Goal: Task Accomplishment & Management: Manage account settings

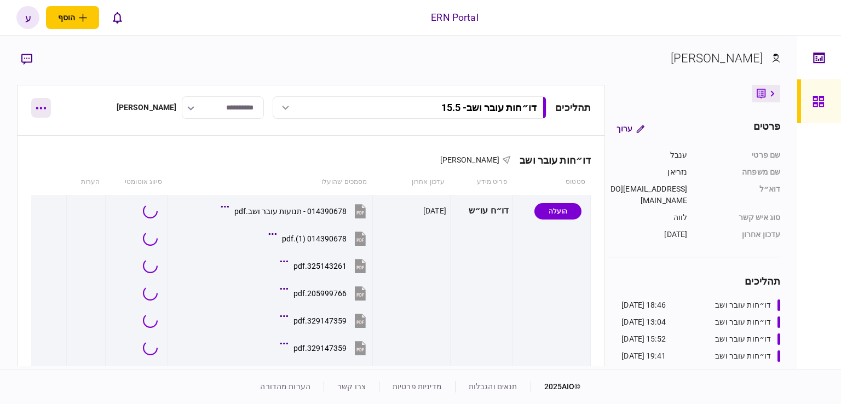
click at [44, 110] on button "button" at bounding box center [41, 108] width 20 height 20
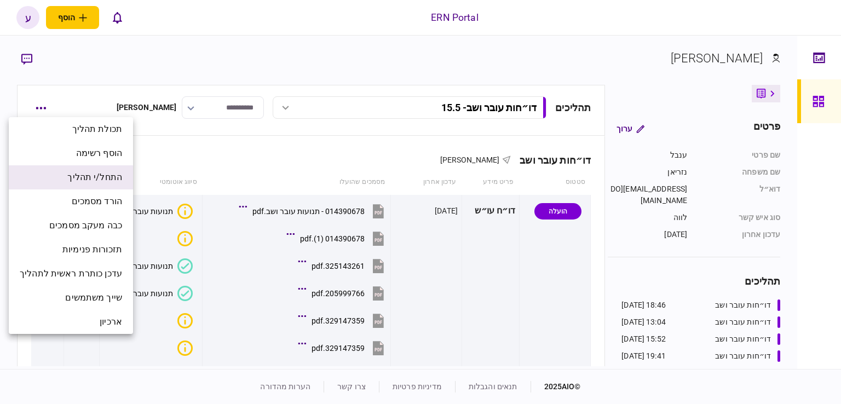
click at [114, 176] on span "התחל/י תהליך" at bounding box center [94, 177] width 55 height 13
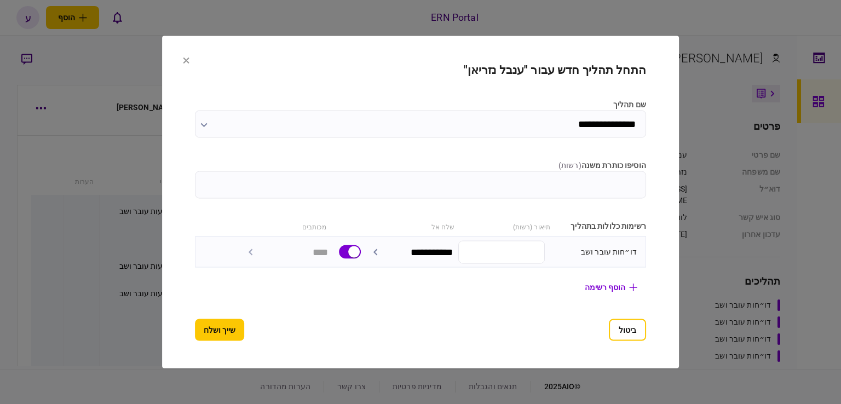
click at [598, 182] on input "הוסיפו כותרת משנה ( רשות )" at bounding box center [420, 184] width 451 height 27
type input "****"
click at [204, 322] on button "שייך ושלח" at bounding box center [219, 330] width 49 height 22
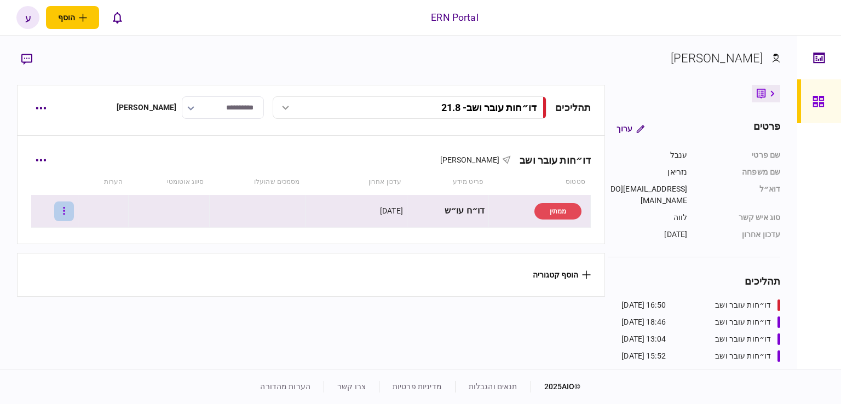
click at [65, 213] on icon "button" at bounding box center [64, 211] width 2 height 8
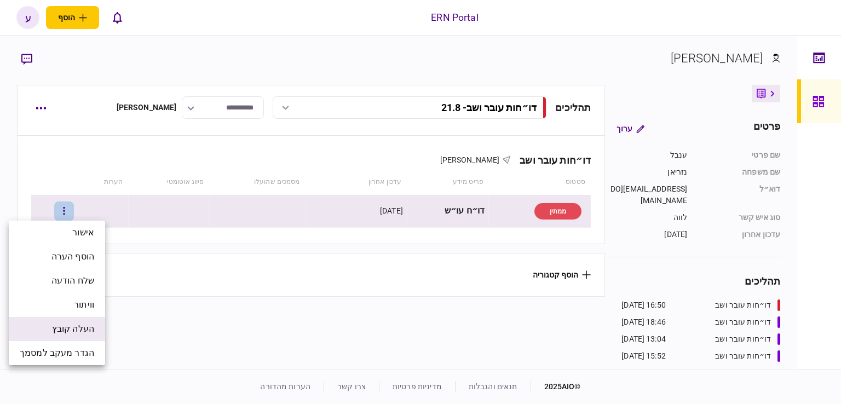
click at [85, 324] on span "העלה קובץ" at bounding box center [73, 328] width 42 height 13
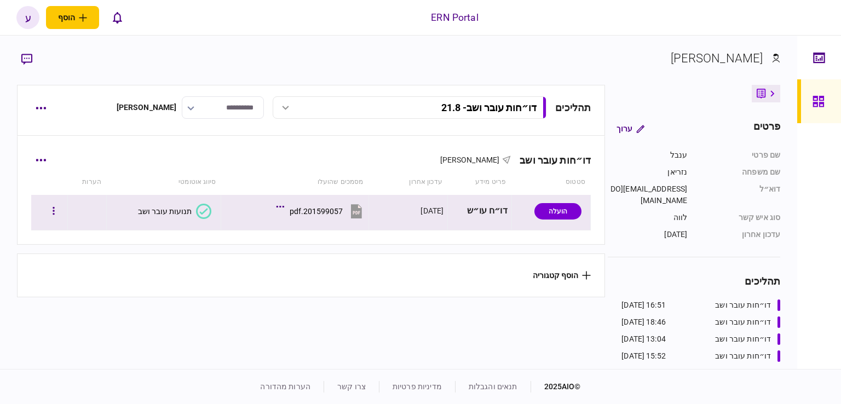
click at [163, 211] on div "תנועות עובר ושב" at bounding box center [165, 211] width 54 height 9
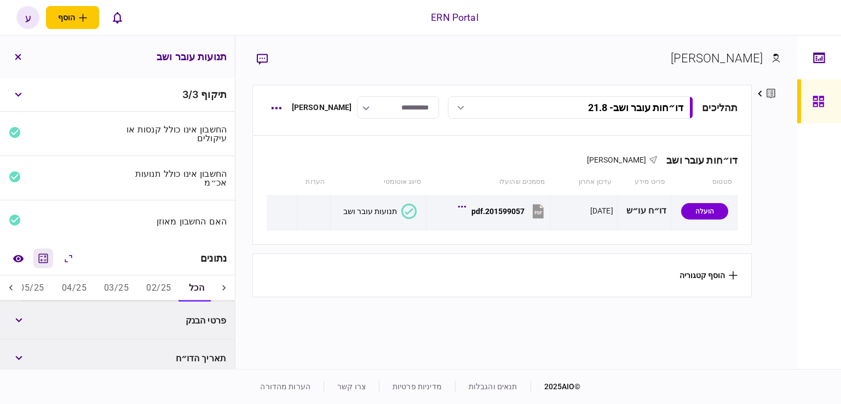
click at [39, 258] on icon "מחשבון" at bounding box center [43, 258] width 13 height 13
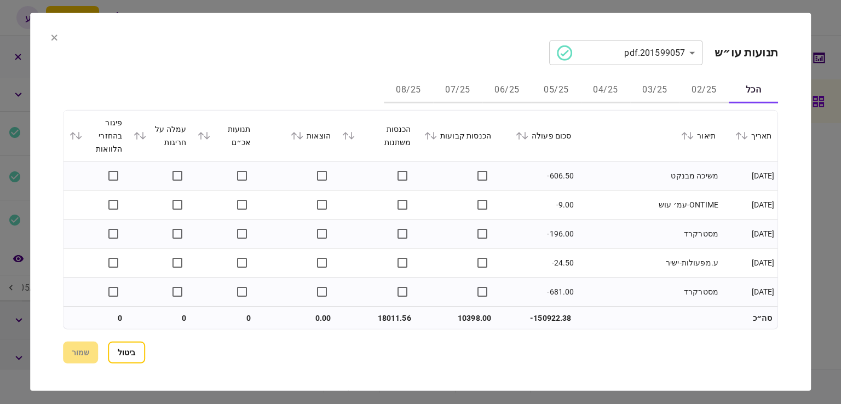
click at [500, 89] on button "06/25" at bounding box center [506, 90] width 49 height 26
click at [528, 136] on icon at bounding box center [525, 136] width 7 height 8
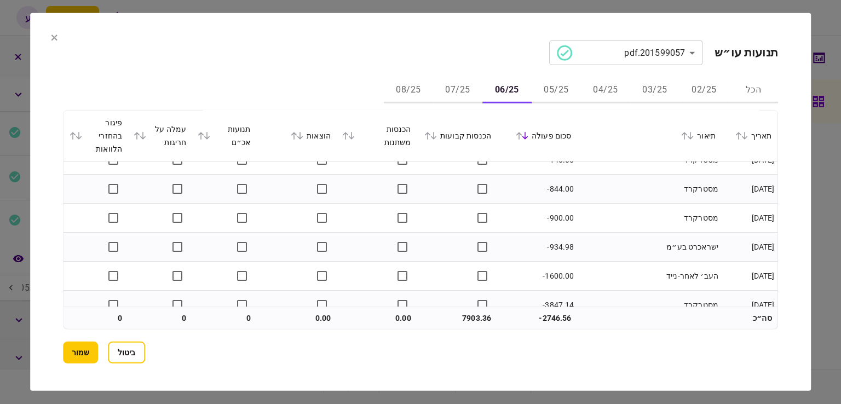
scroll to position [231, 0]
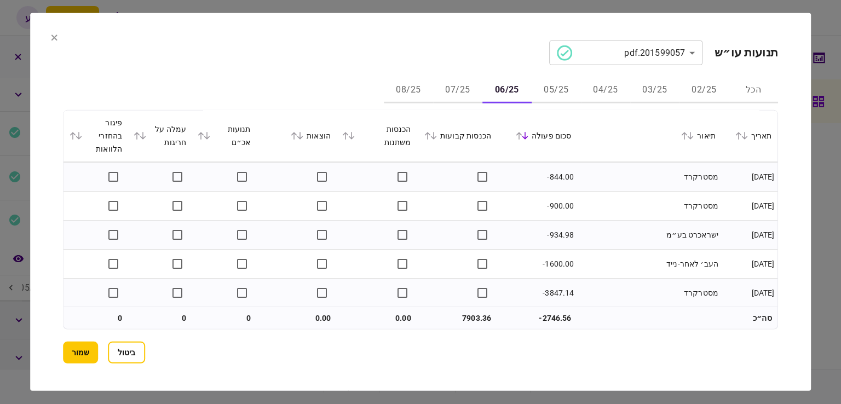
click at [472, 97] on button "07/25" at bounding box center [457, 90] width 49 height 26
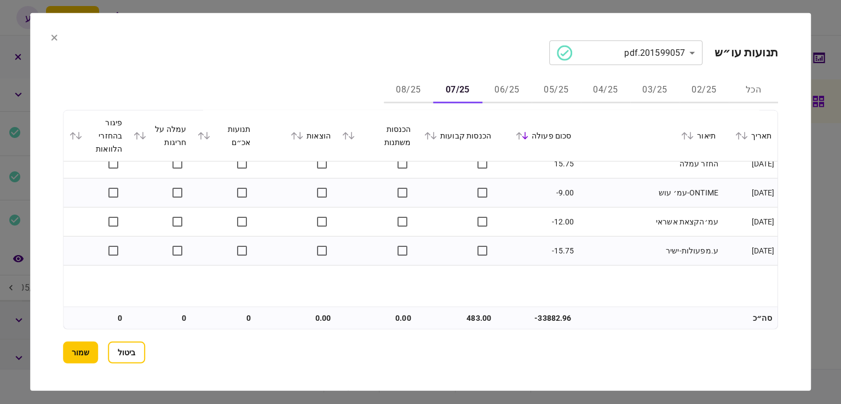
scroll to position [0, 0]
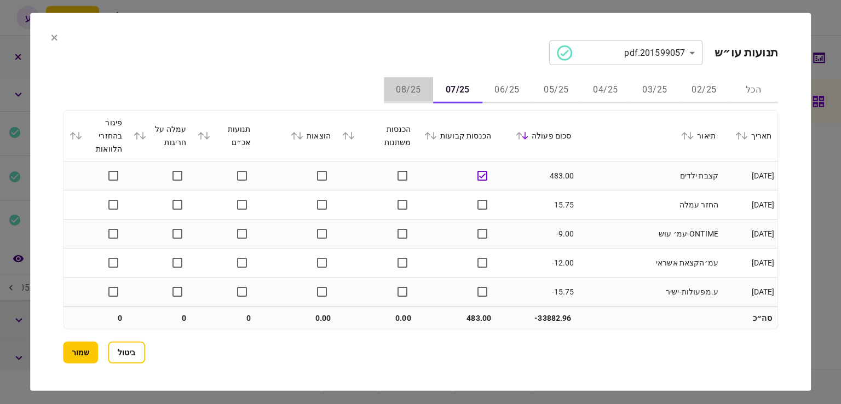
click at [411, 90] on button "08/25" at bounding box center [408, 90] width 49 height 26
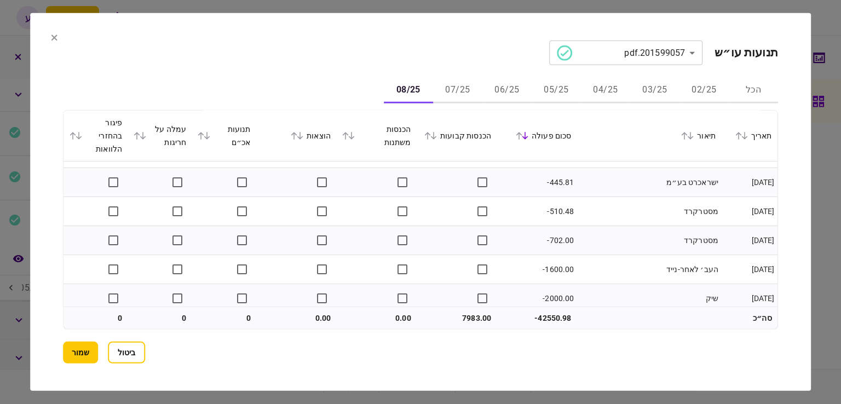
scroll to position [202, 0]
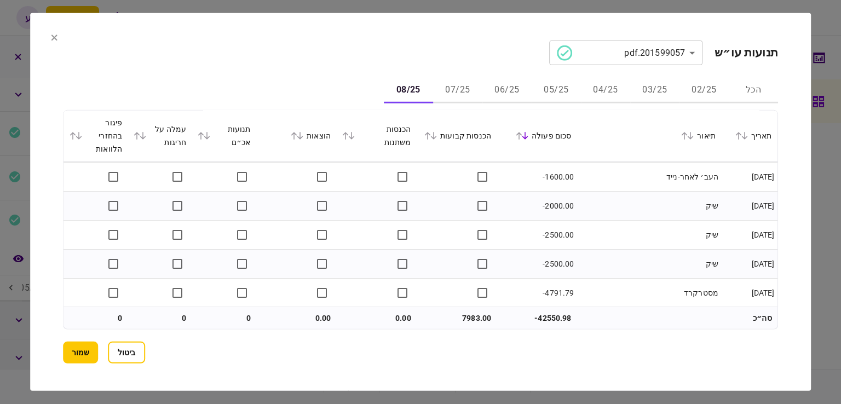
click at [465, 84] on button "07/25" at bounding box center [457, 90] width 49 height 26
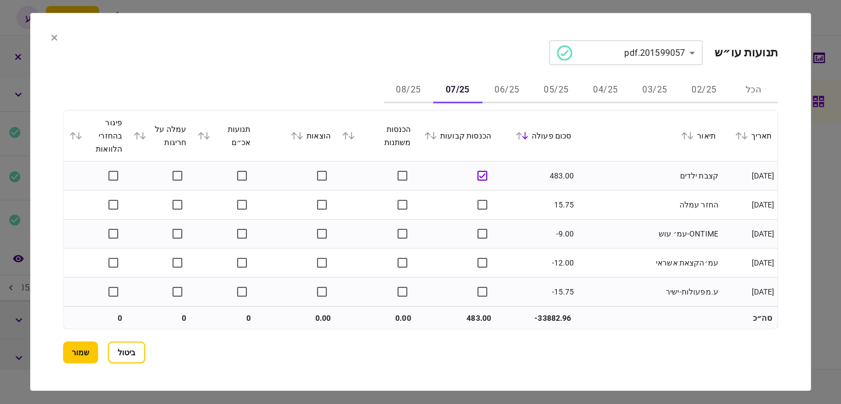
click at [552, 89] on button "05/25" at bounding box center [556, 90] width 49 height 26
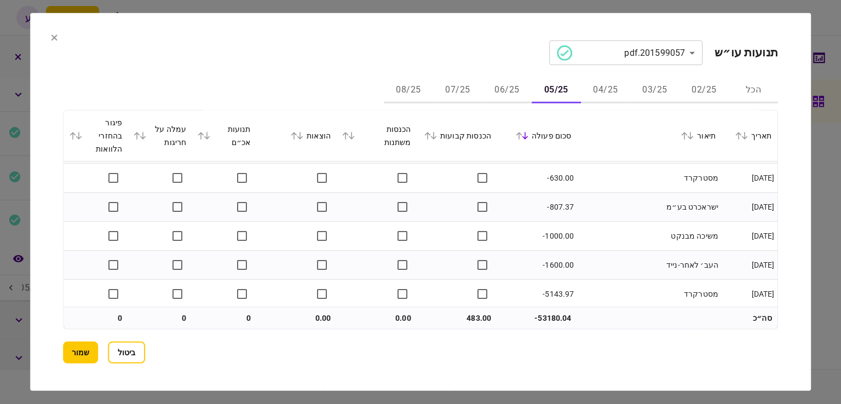
scroll to position [144, 0]
click at [500, 93] on button "06/25" at bounding box center [506, 90] width 49 height 26
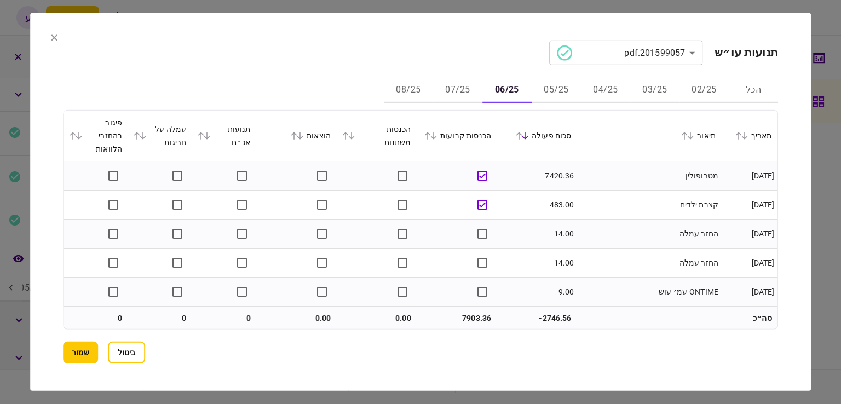
click at [460, 93] on button "07/25" at bounding box center [457, 90] width 49 height 26
click at [94, 349] on button "שמור" at bounding box center [80, 353] width 35 height 22
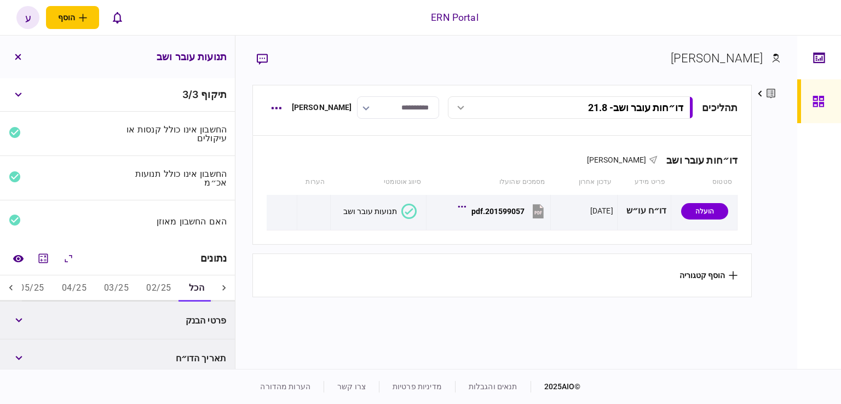
scroll to position [164, 0]
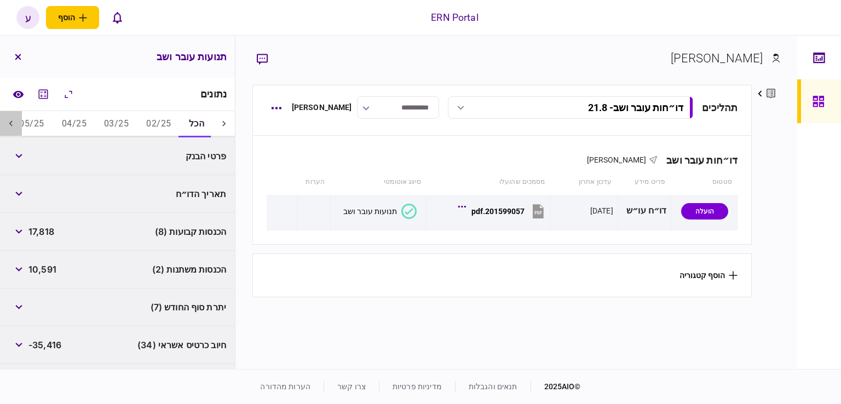
click at [4, 123] on div at bounding box center [11, 124] width 22 height 26
click at [7, 123] on div at bounding box center [11, 124] width 22 height 26
click at [7, 123] on icon at bounding box center [10, 123] width 11 height 11
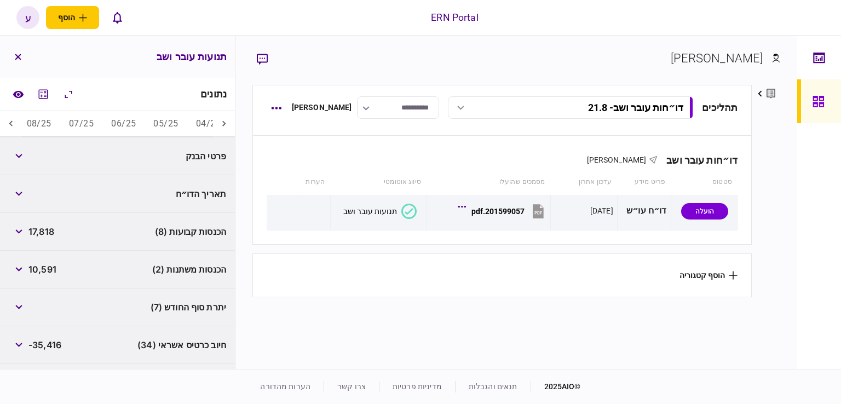
click at [7, 123] on icon at bounding box center [10, 123] width 11 height 11
click at [153, 125] on button "05/25" at bounding box center [166, 124] width 42 height 26
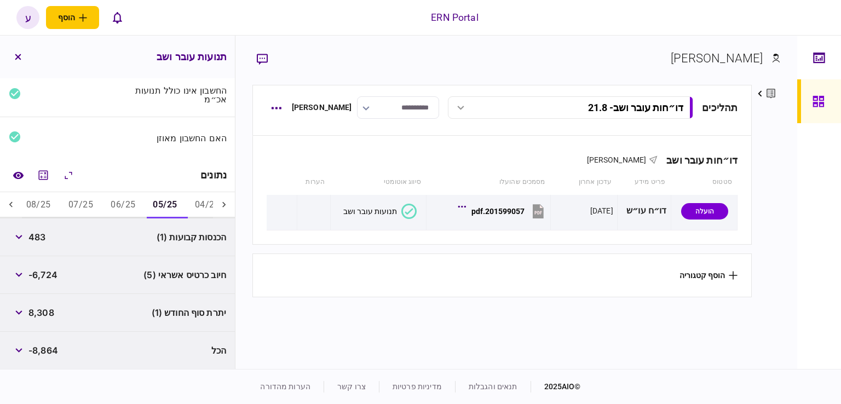
click at [36, 242] on span "483" at bounding box center [36, 237] width 17 height 13
click at [38, 239] on span "483" at bounding box center [36, 237] width 17 height 13
copy span "483"
click at [42, 263] on div "חיוב כרטיס אשראי (5) -6,724" at bounding box center [117, 275] width 235 height 38
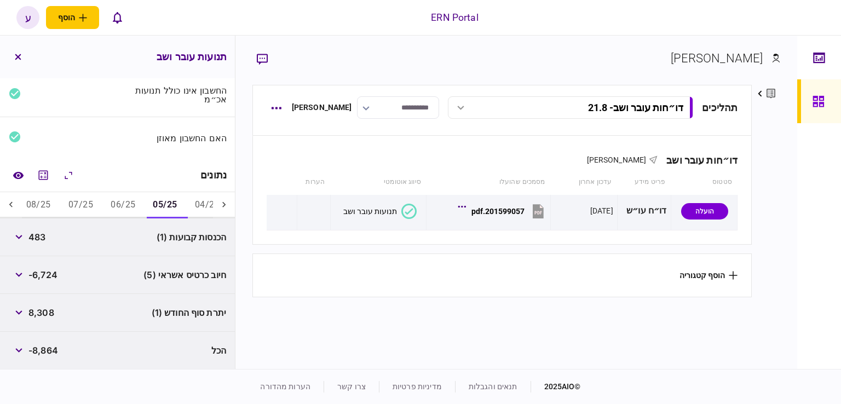
click at [46, 319] on div "8,308" at bounding box center [31, 313] width 45 height 20
click at [49, 314] on span "8,308" at bounding box center [41, 312] width 26 height 13
copy span "8,308"
click at [50, 253] on div "הכנסות קבועות (1) 483" at bounding box center [117, 237] width 235 height 38
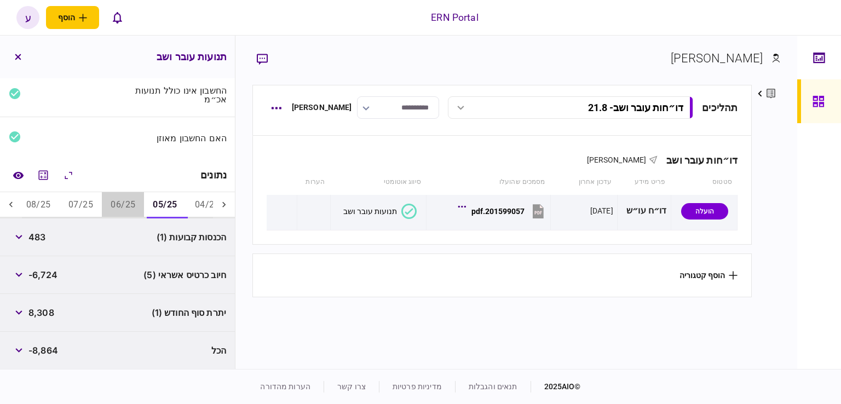
drag, startPoint x: 125, startPoint y: 202, endPoint x: 108, endPoint y: 216, distance: 22.6
click at [126, 202] on button "06/25" at bounding box center [123, 205] width 42 height 26
click at [38, 235] on span "7,903" at bounding box center [40, 237] width 24 height 13
copy span "7,903"
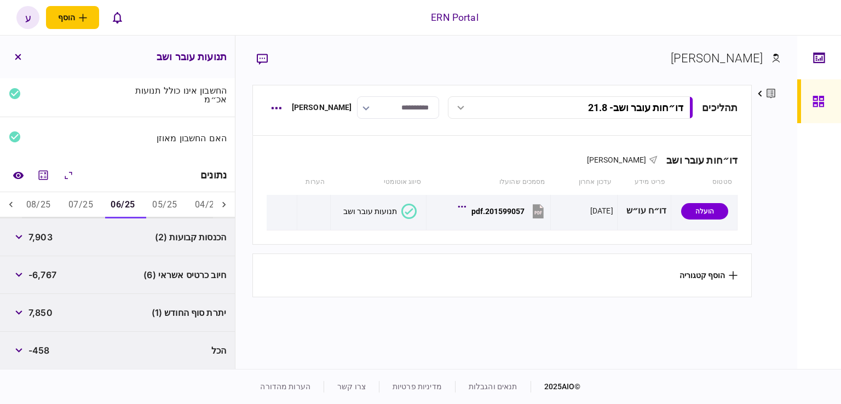
click at [77, 257] on div "חיוב כרטיס אשראי (6) -6,767" at bounding box center [117, 275] width 235 height 38
click at [43, 313] on span "7,850" at bounding box center [40, 312] width 24 height 13
copy span "7,850"
click at [47, 233] on span "7,903" at bounding box center [40, 237] width 24 height 13
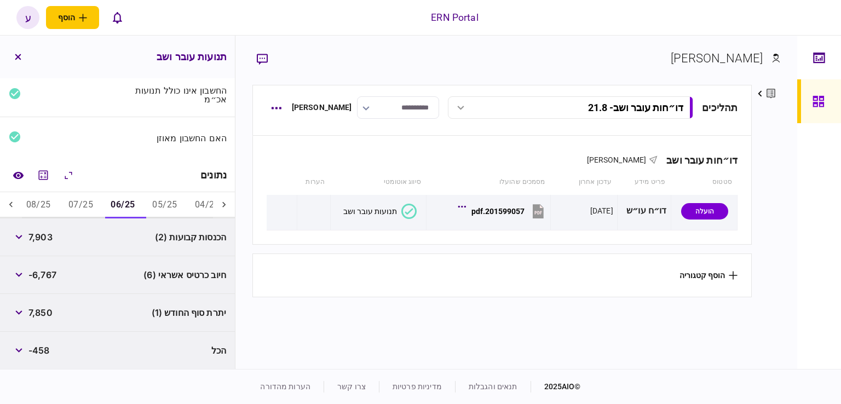
click at [78, 205] on button "07/25" at bounding box center [81, 205] width 42 height 26
click at [48, 233] on div "הכנסות קבועות (1) 483" at bounding box center [117, 237] width 235 height 38
click at [45, 236] on span "483" at bounding box center [36, 237] width 17 height 13
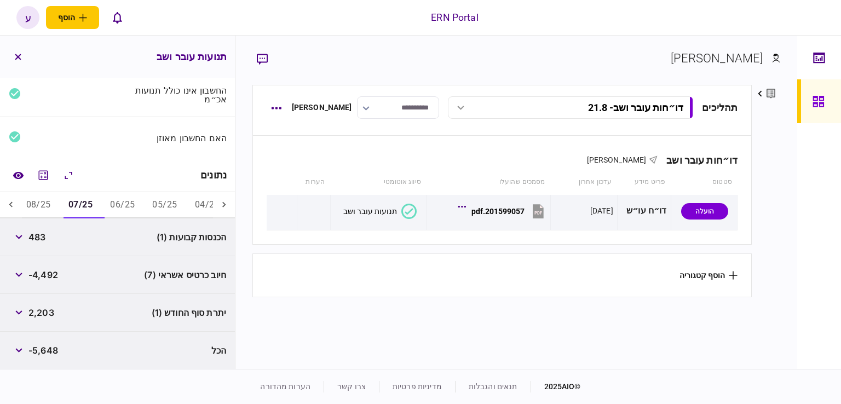
click at [45, 237] on span "483" at bounding box center [36, 237] width 17 height 13
click at [45, 235] on span "483" at bounding box center [36, 237] width 17 height 13
click at [44, 235] on span "483" at bounding box center [36, 237] width 17 height 13
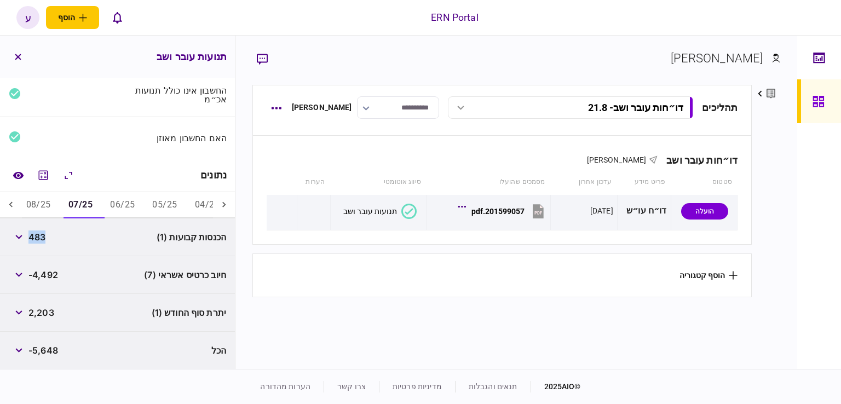
click at [44, 235] on span "483" at bounding box center [36, 237] width 17 height 13
copy span "483"
click at [47, 289] on div "חיוב כרטיס אשראי (7) -4,492" at bounding box center [117, 275] width 235 height 38
click at [48, 316] on span "2,203" at bounding box center [41, 312] width 26 height 13
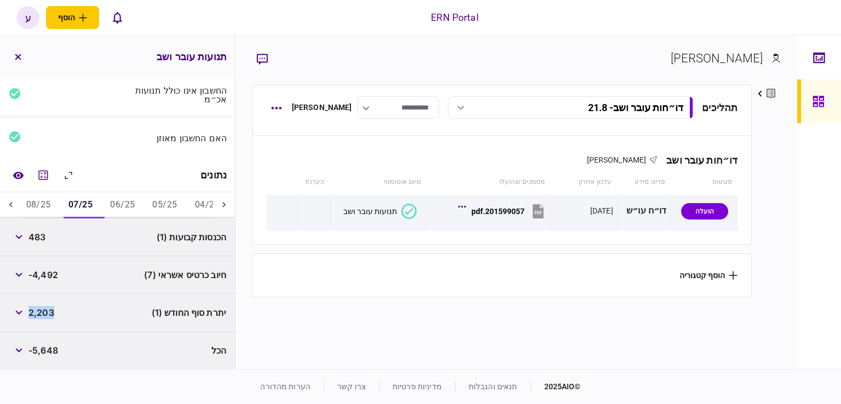
copy span "2,203"
click at [38, 214] on button "08/25" at bounding box center [39, 205] width 42 height 26
click at [44, 202] on button "08/25" at bounding box center [39, 205] width 42 height 26
click at [45, 237] on span "7,983" at bounding box center [40, 237] width 24 height 13
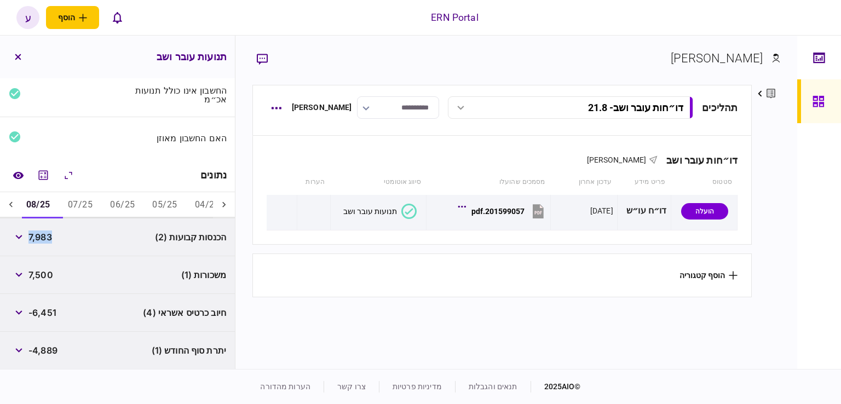
copy span "7,983"
click at [54, 309] on span "-6,451" at bounding box center [42, 312] width 28 height 13
click at [48, 359] on div "-4,889" at bounding box center [33, 351] width 49 height 20
click at [48, 351] on span "-4,889" at bounding box center [42, 350] width 29 height 13
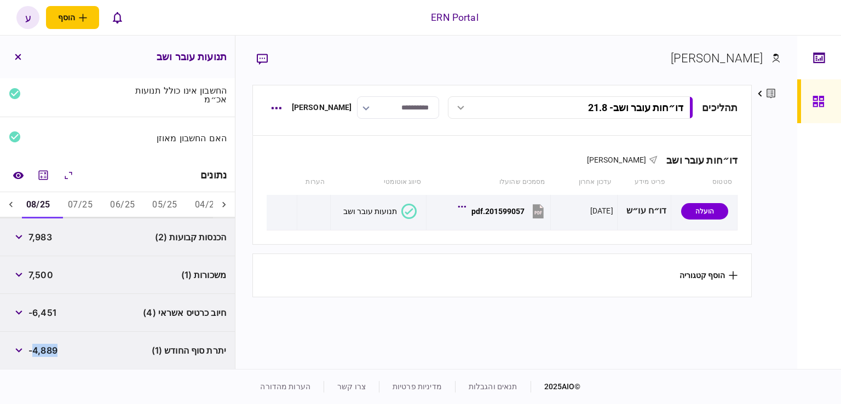
click at [48, 351] on span "-4,889" at bounding box center [42, 350] width 29 height 13
copy div "-4,889"
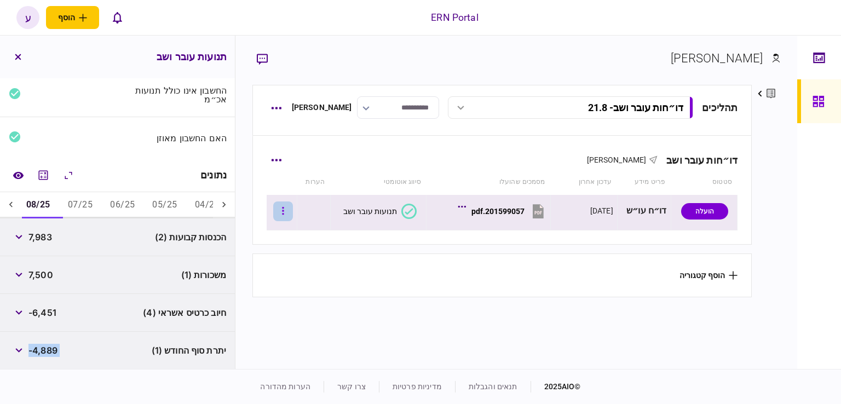
click at [284, 215] on icon "button" at bounding box center [283, 211] width 2 height 10
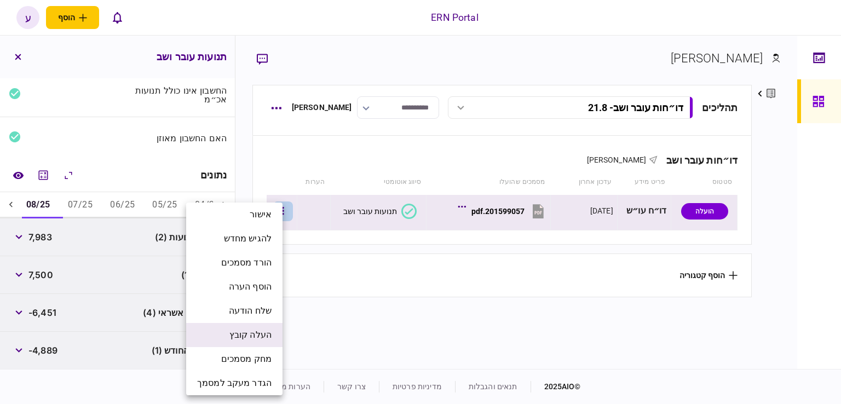
click at [260, 329] on span "העלה קובץ" at bounding box center [250, 335] width 42 height 13
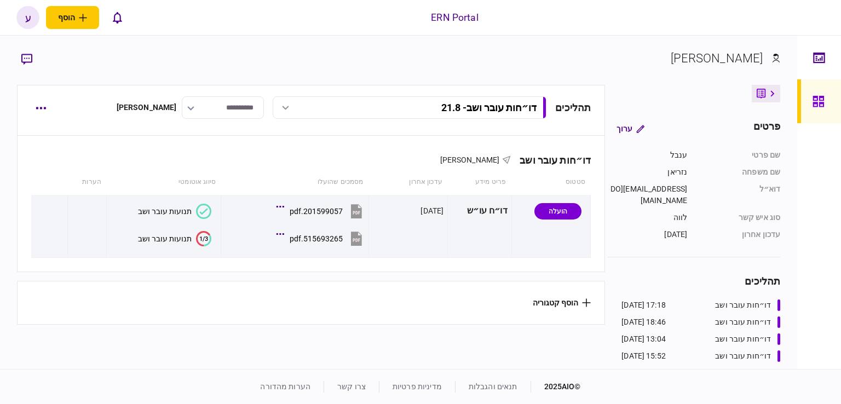
click at [793, 259] on div "[PERSON_NAME] פרטים ערוך שם פרטי [PERSON_NAME] שם משפחה [PERSON_NAME] דוא״ל [EM…" at bounding box center [398, 202] width 797 height 333
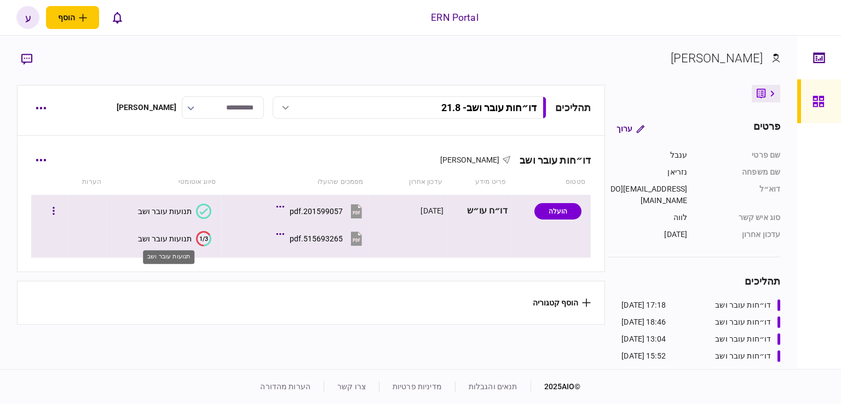
click at [180, 241] on div "תנועות עובר ושב" at bounding box center [165, 238] width 54 height 9
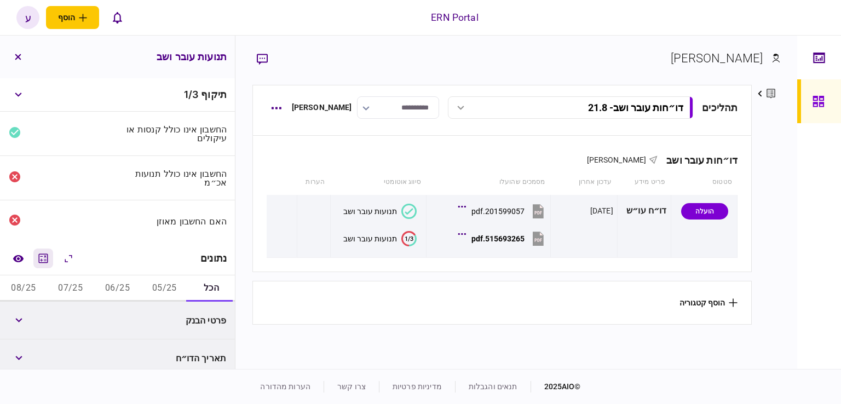
click at [46, 256] on icon "מחשבון" at bounding box center [43, 258] width 13 height 13
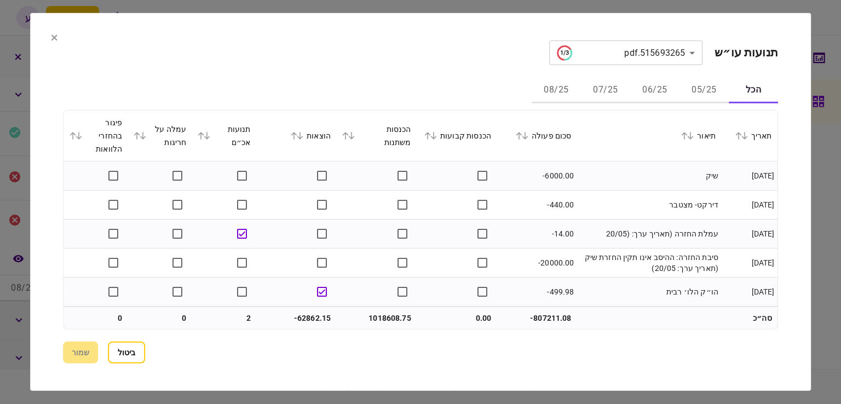
click at [658, 92] on button "06/25" at bounding box center [654, 90] width 49 height 26
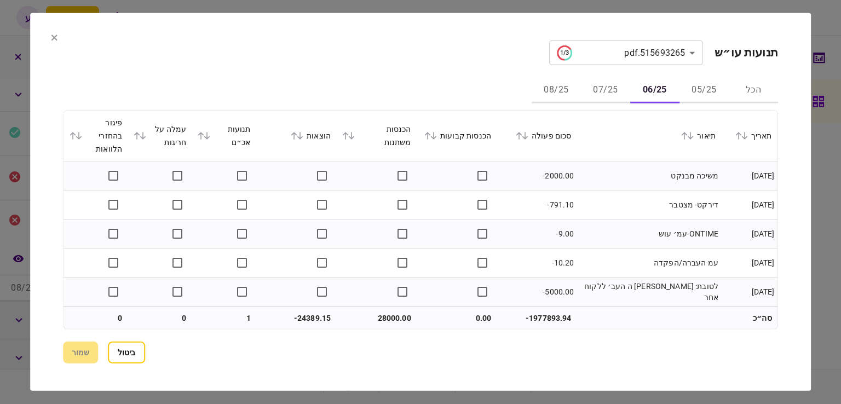
click at [522, 134] on icon at bounding box center [519, 136] width 6 height 8
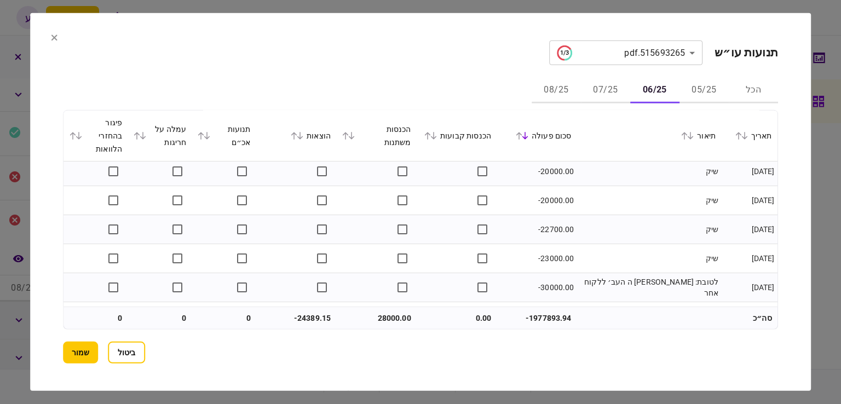
scroll to position [1885, 0]
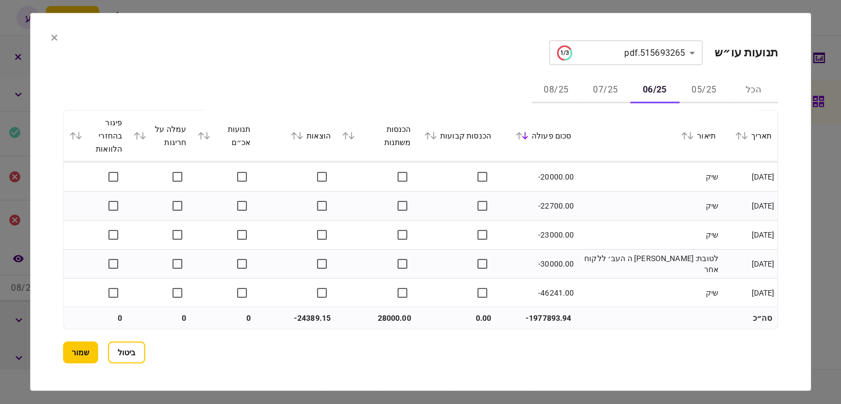
click at [602, 99] on button "07/25" at bounding box center [605, 90] width 49 height 26
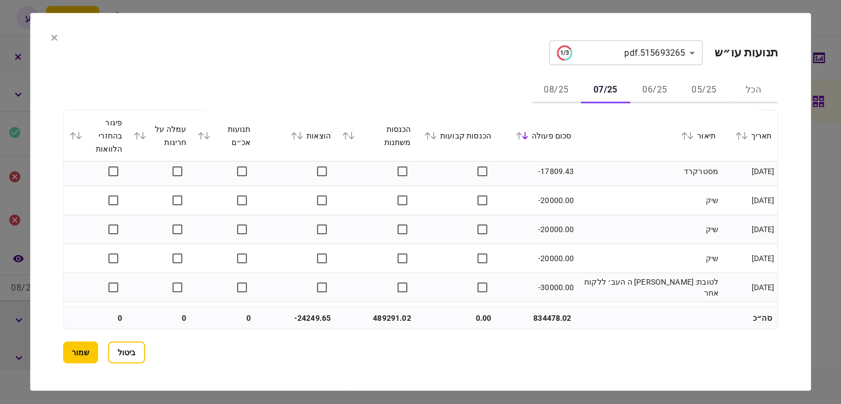
scroll to position [1943, 0]
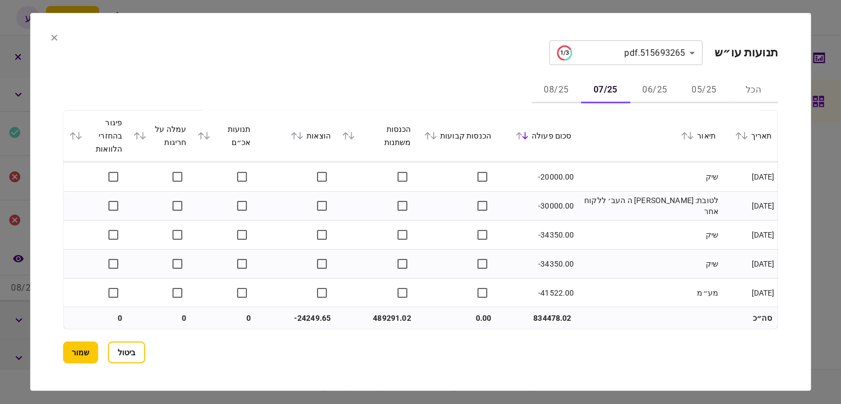
click at [569, 93] on button "08/25" at bounding box center [556, 90] width 49 height 26
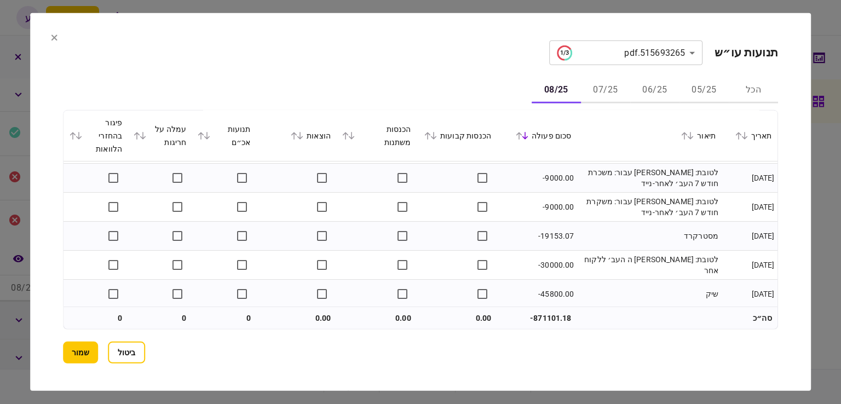
scroll to position [637, 0]
click at [92, 347] on button "שמור" at bounding box center [80, 353] width 35 height 22
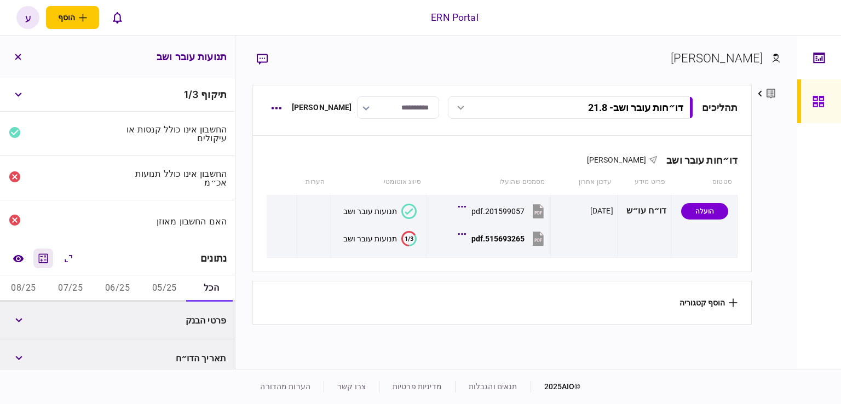
click at [42, 256] on icon "מחשבון" at bounding box center [43, 258] width 13 height 13
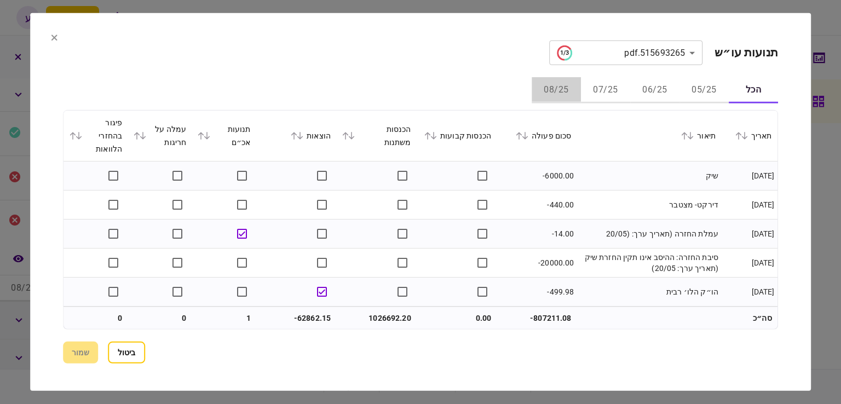
click at [554, 90] on button "08/25" at bounding box center [556, 90] width 49 height 26
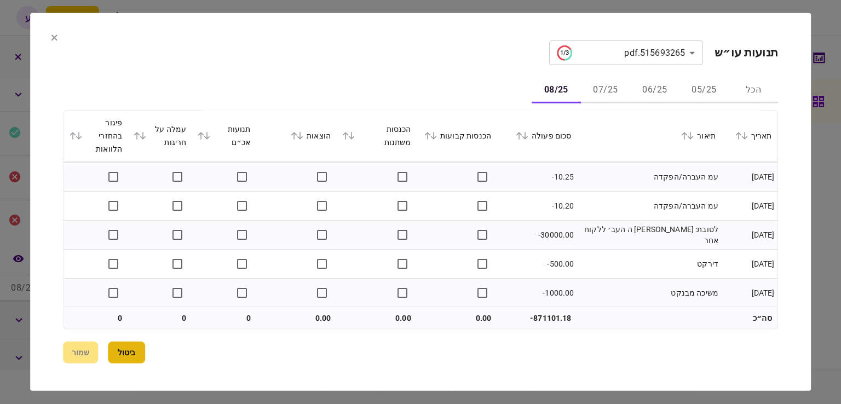
click at [131, 353] on button "ביטול" at bounding box center [126, 353] width 37 height 22
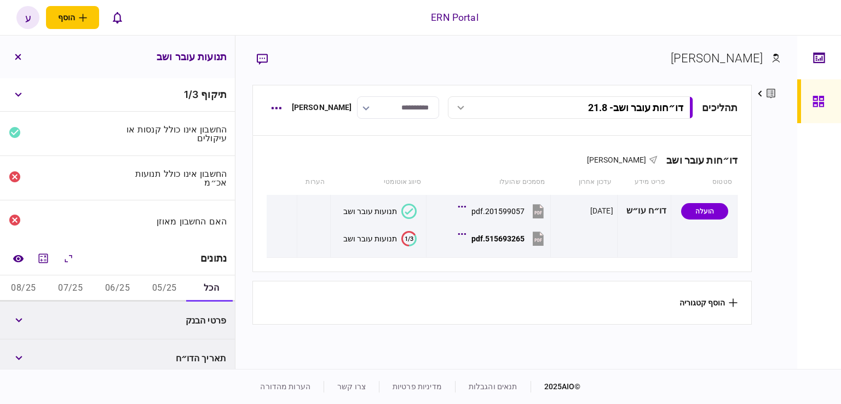
scroll to position [164, 0]
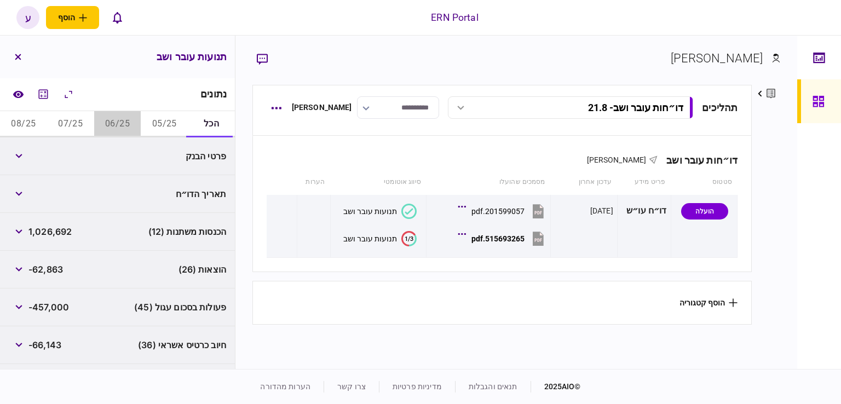
click at [126, 126] on button "06/25" at bounding box center [117, 124] width 47 height 26
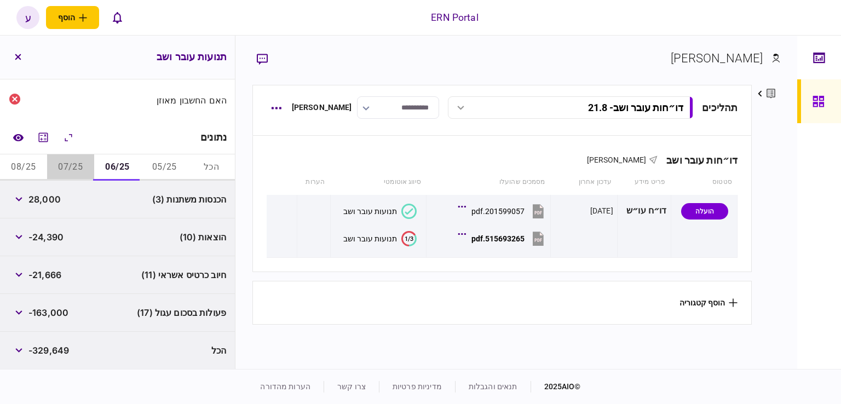
click at [68, 166] on button "07/25" at bounding box center [70, 167] width 47 height 26
click at [123, 164] on button "06/25" at bounding box center [117, 167] width 47 height 26
click at [30, 168] on button "08/25" at bounding box center [23, 167] width 47 height 26
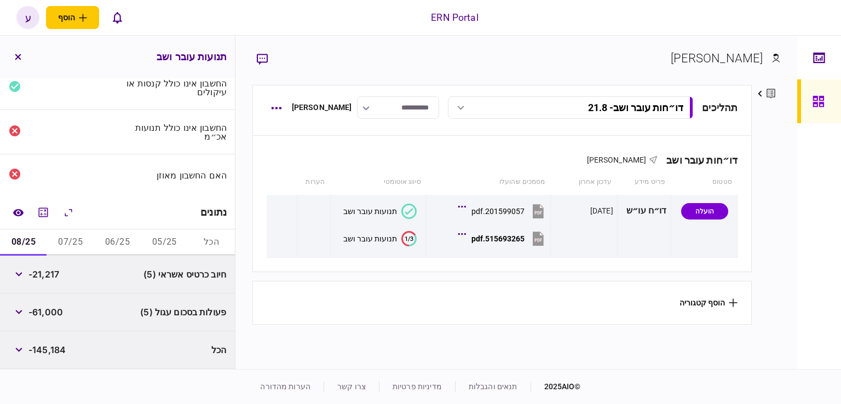
scroll to position [46, 0]
click at [65, 241] on button "07/25" at bounding box center [70, 242] width 47 height 26
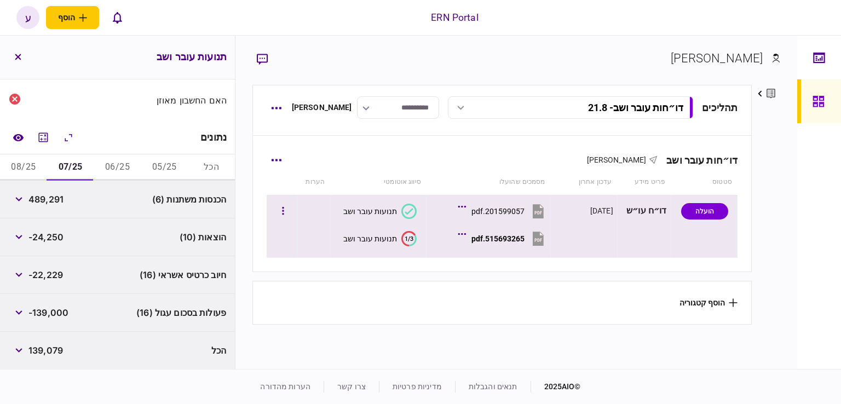
click at [524, 240] on div "515693265.pdf" at bounding box center [497, 238] width 53 height 9
